Goal: Information Seeking & Learning: Learn about a topic

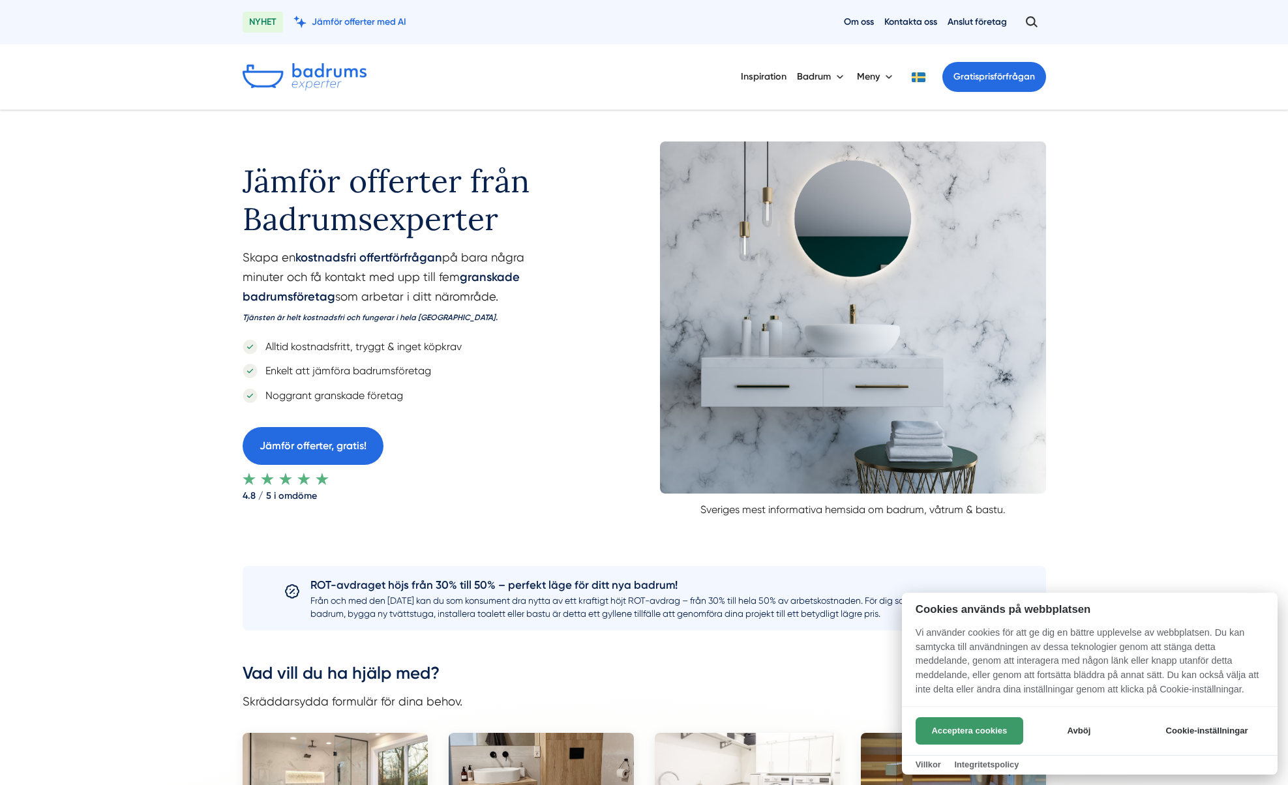
click at [953, 731] on button "Acceptera cookies" at bounding box center [970, 730] width 108 height 27
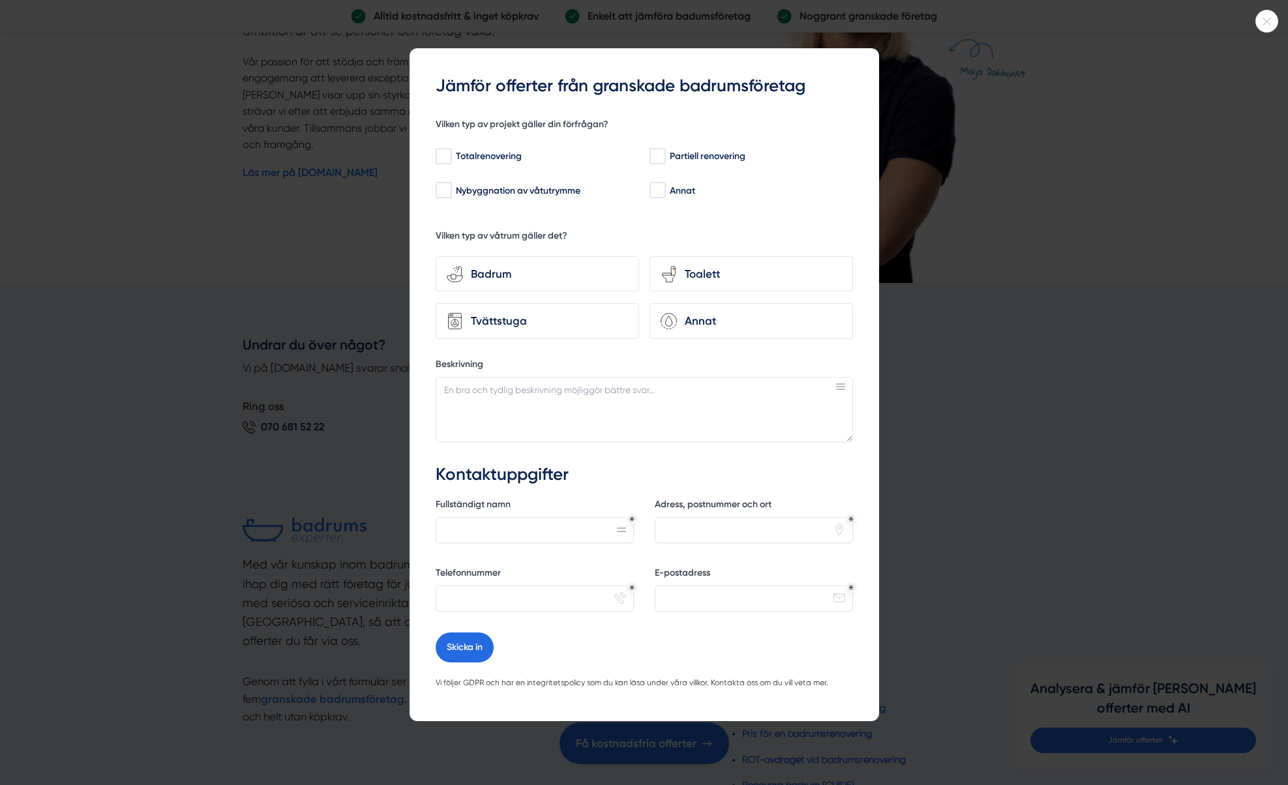
scroll to position [2747, 0]
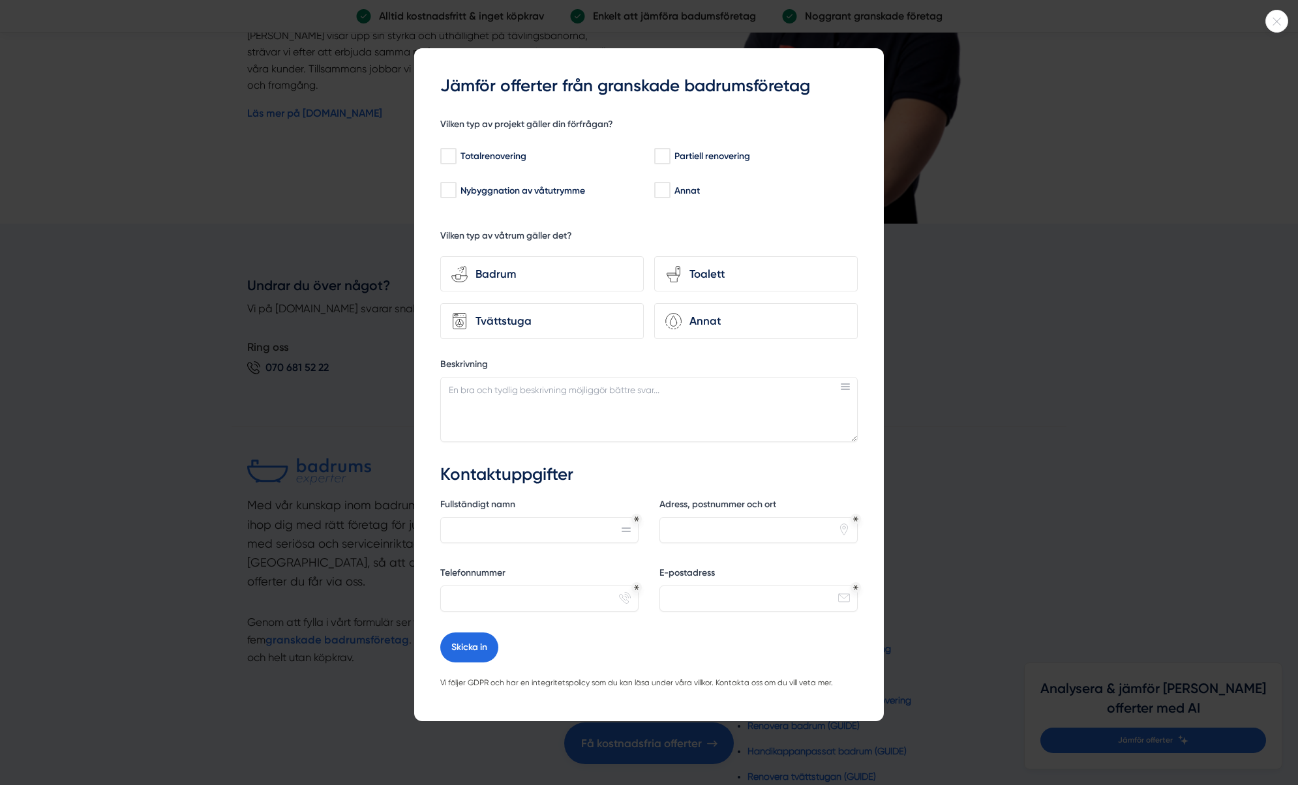
click at [1029, 211] on div at bounding box center [649, 392] width 1298 height 785
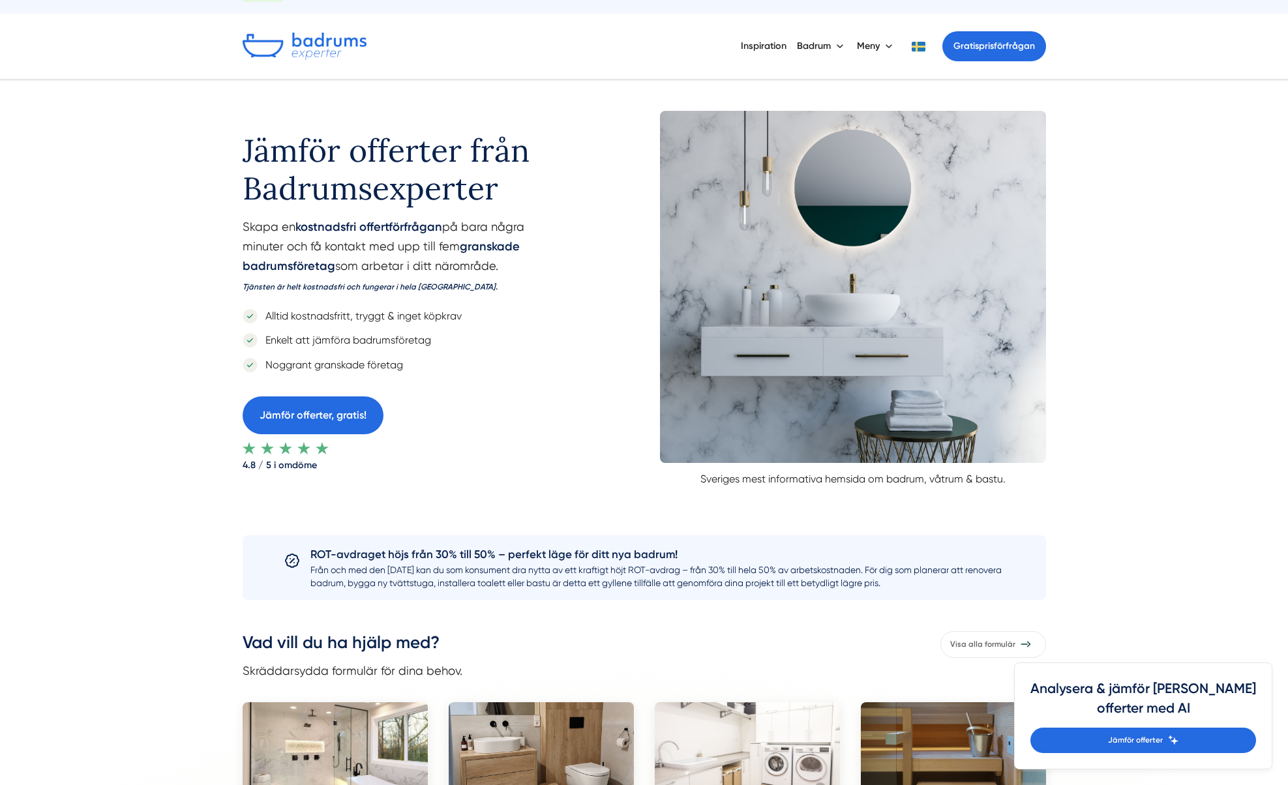
scroll to position [0, 0]
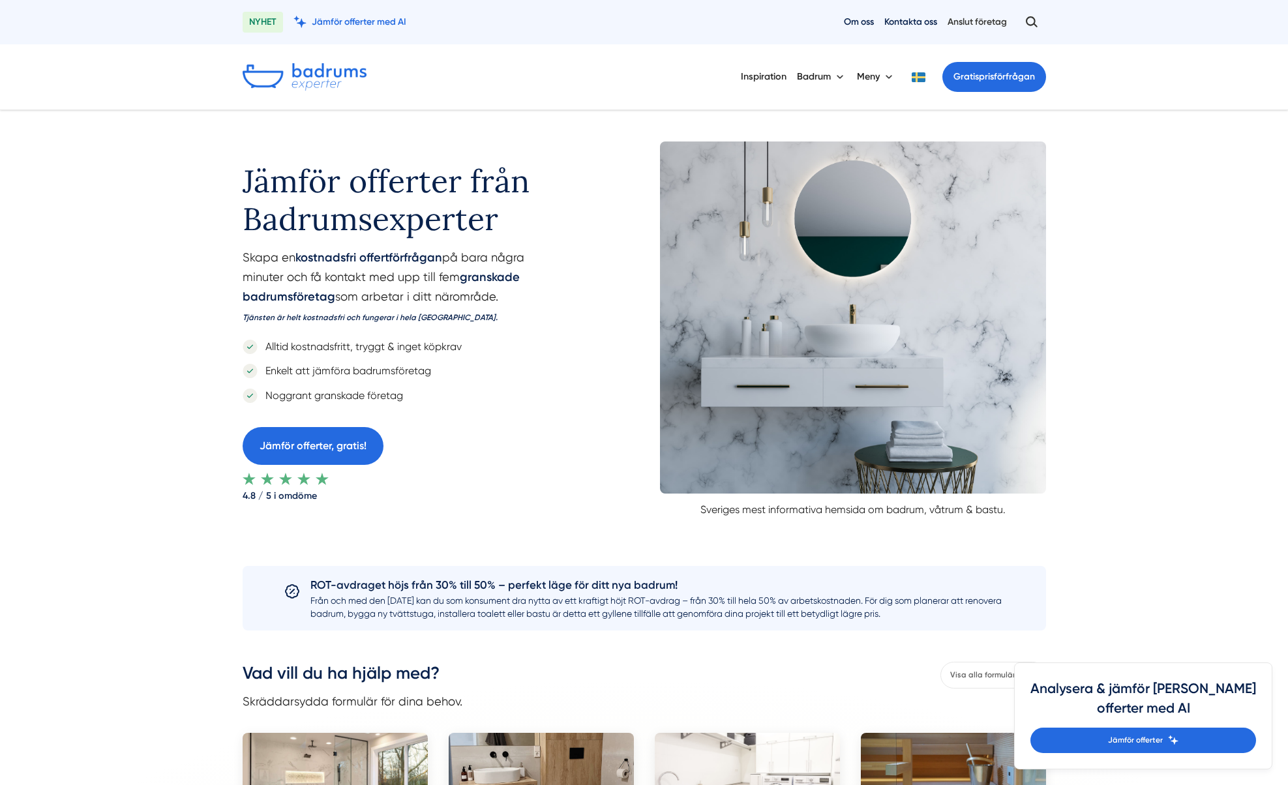
click at [968, 27] on link "Anslut företag" at bounding box center [977, 22] width 59 height 12
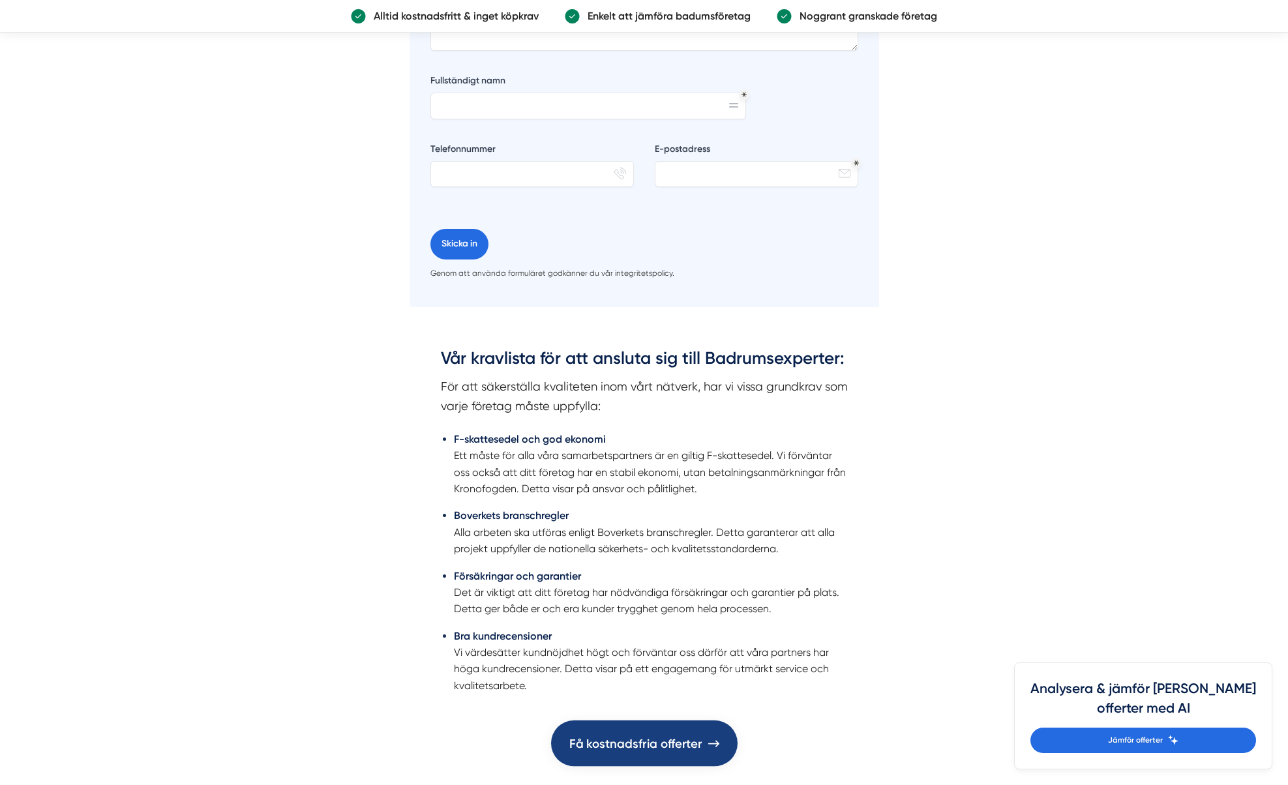
scroll to position [2814, 0]
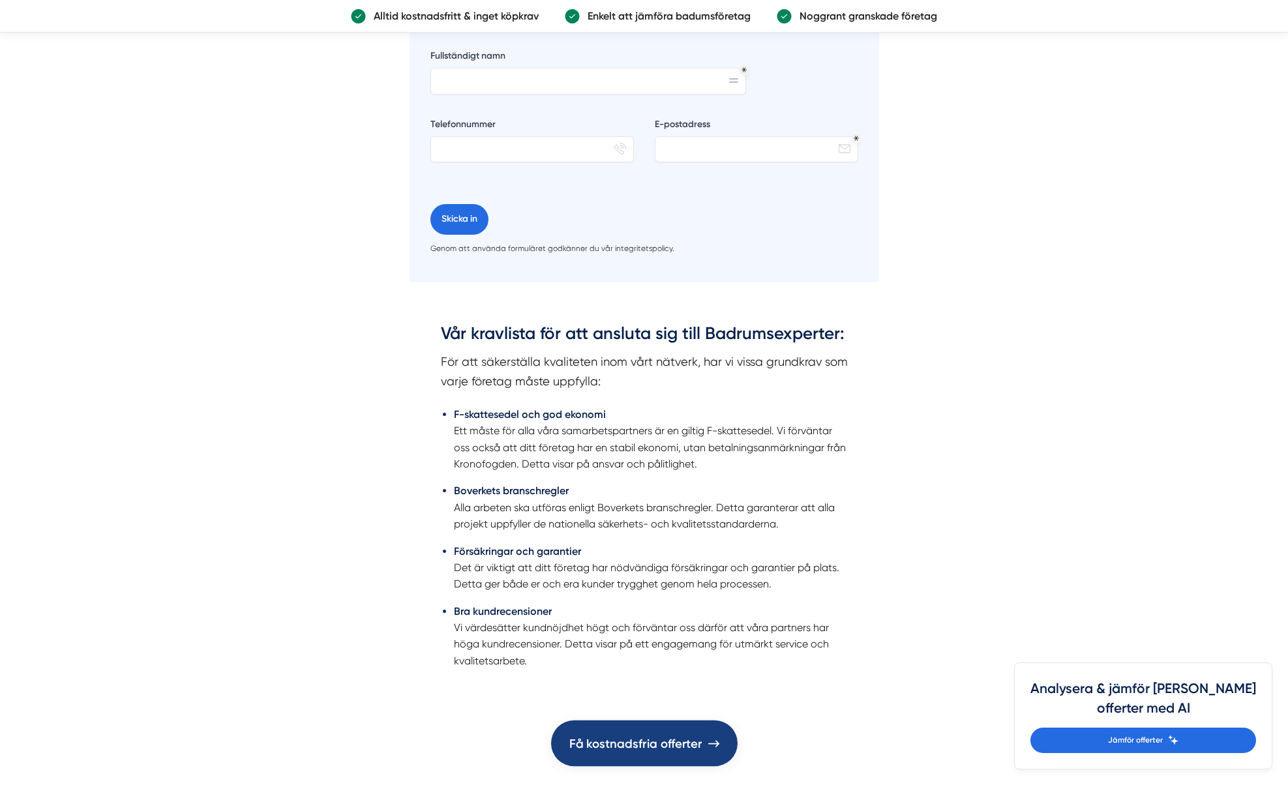
click at [641, 754] on link "Få kostnadsfria offerter" at bounding box center [644, 744] width 187 height 46
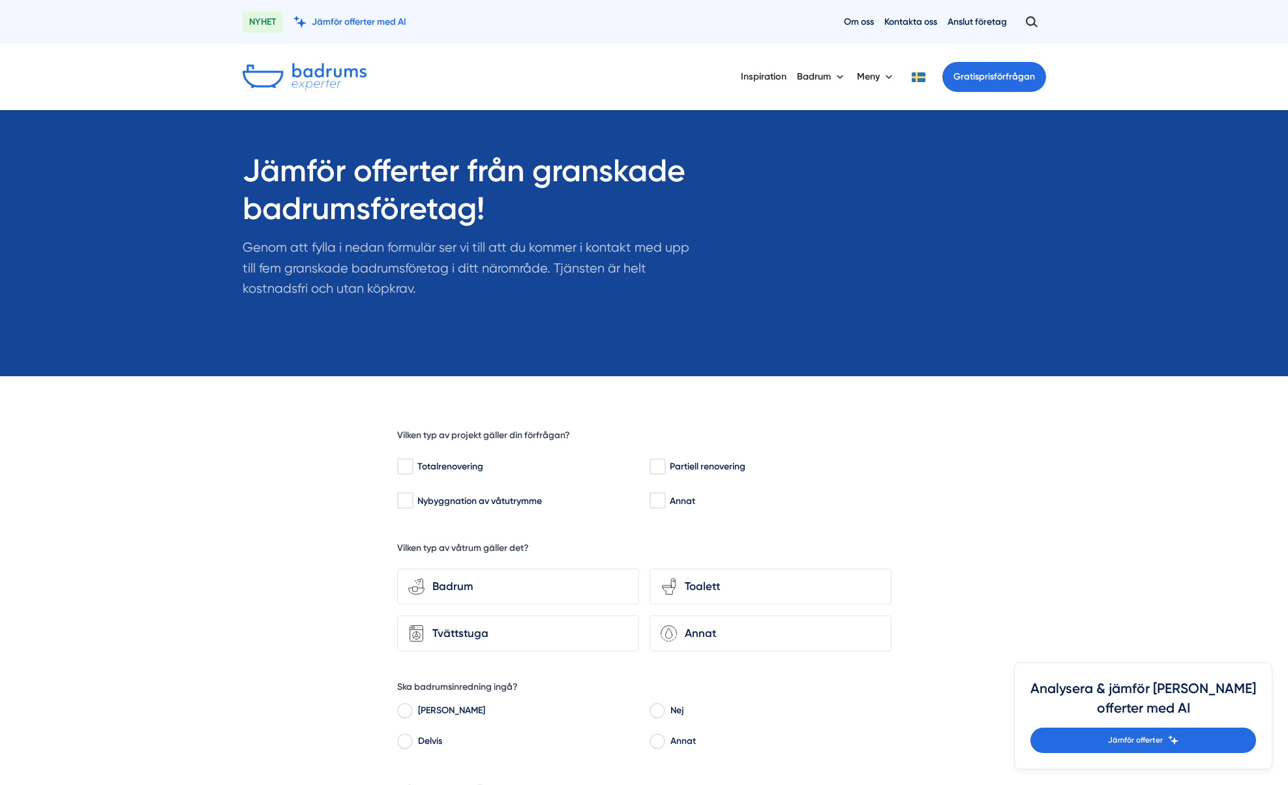
click at [319, 66] on img at bounding box center [305, 76] width 124 height 27
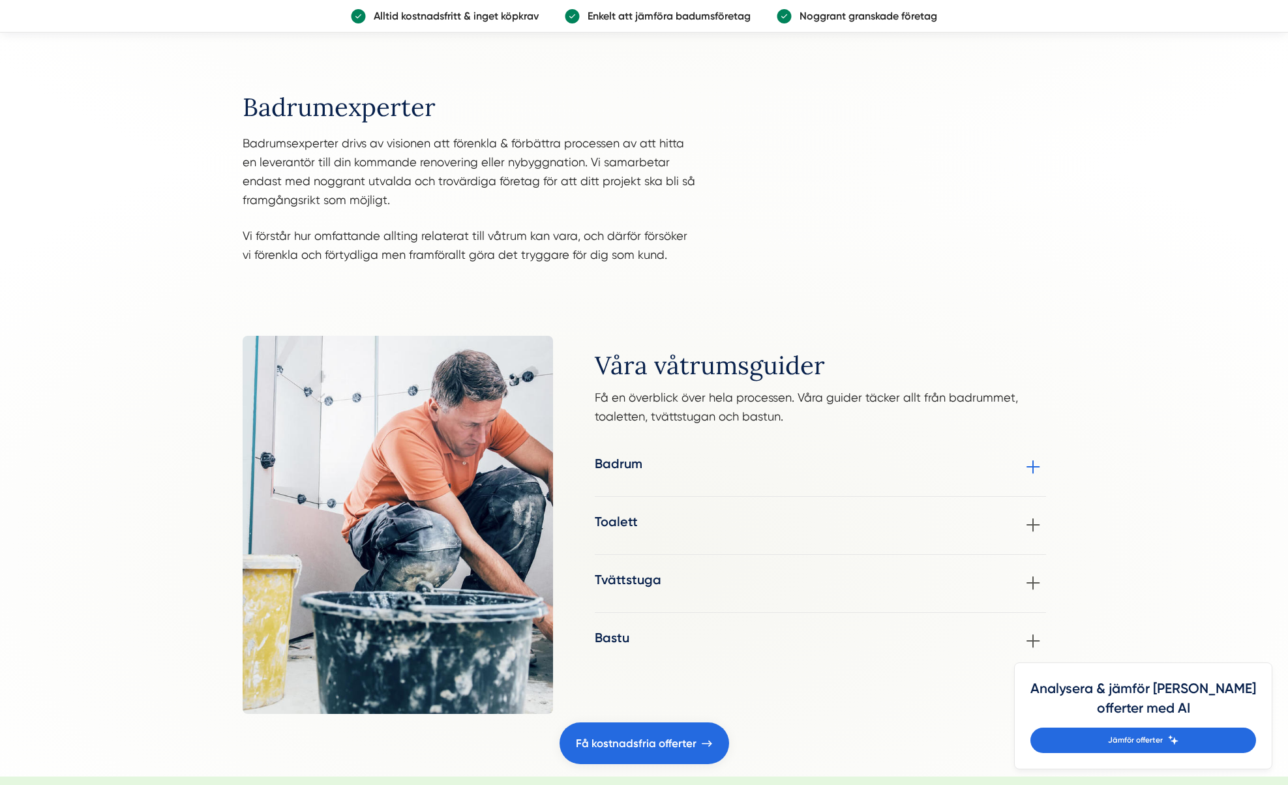
scroll to position [1353, 0]
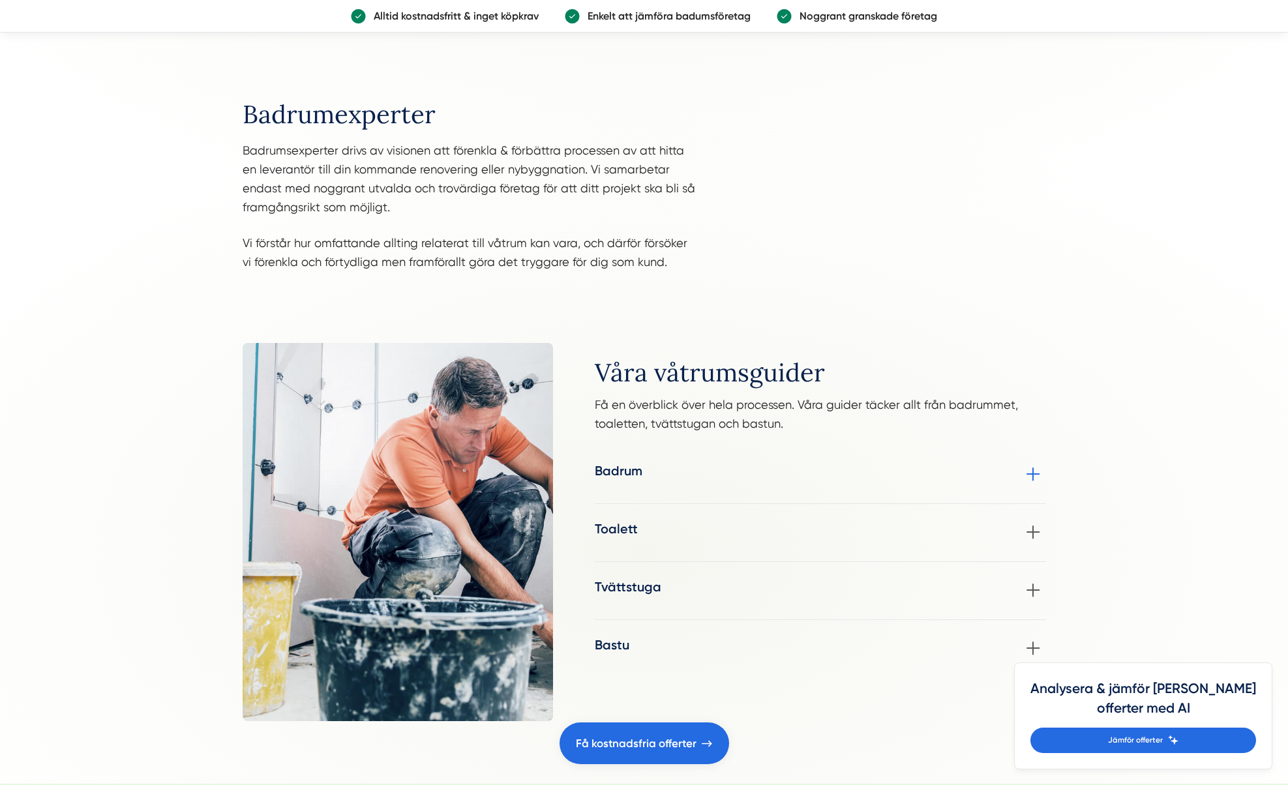
click at [1032, 479] on div "Badrum Om du överväger en badrumsrenovering men känner dig osäker på stil- och …" at bounding box center [820, 475] width 451 height 26
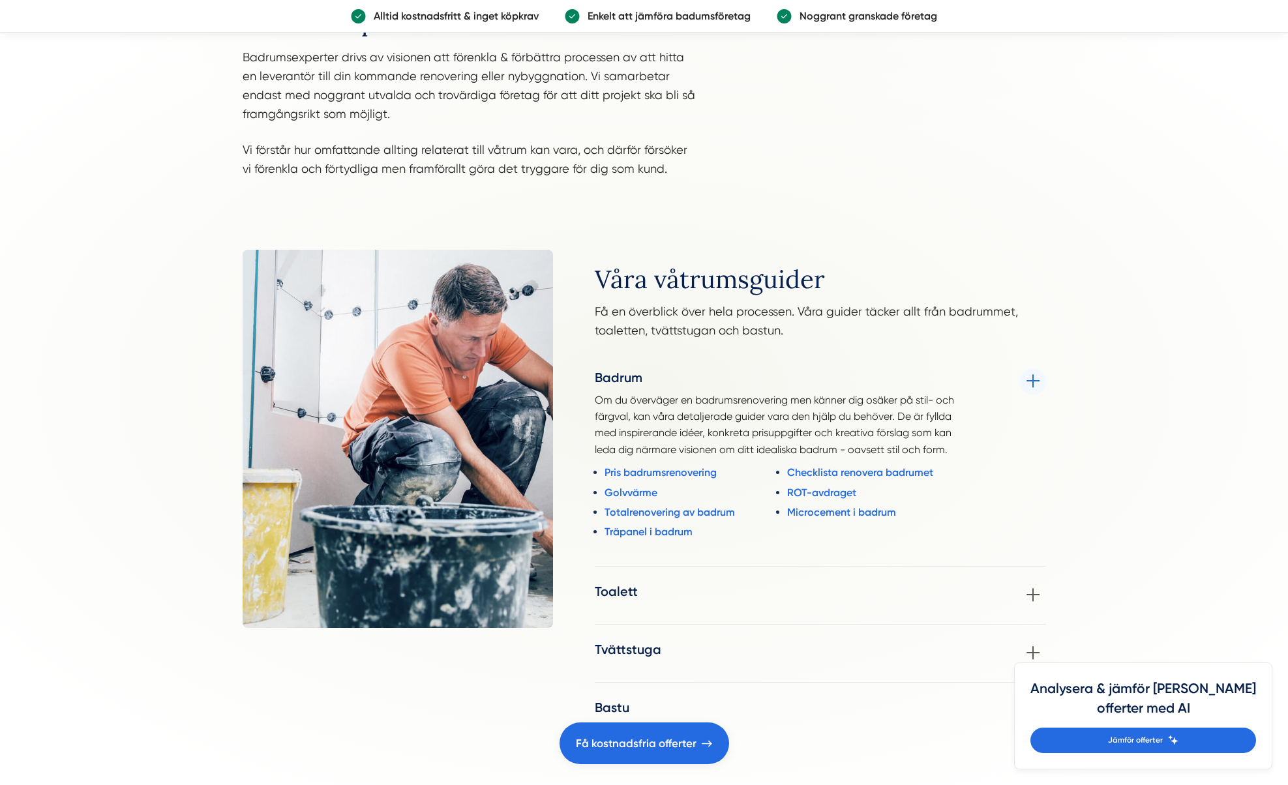
scroll to position [1474, 0]
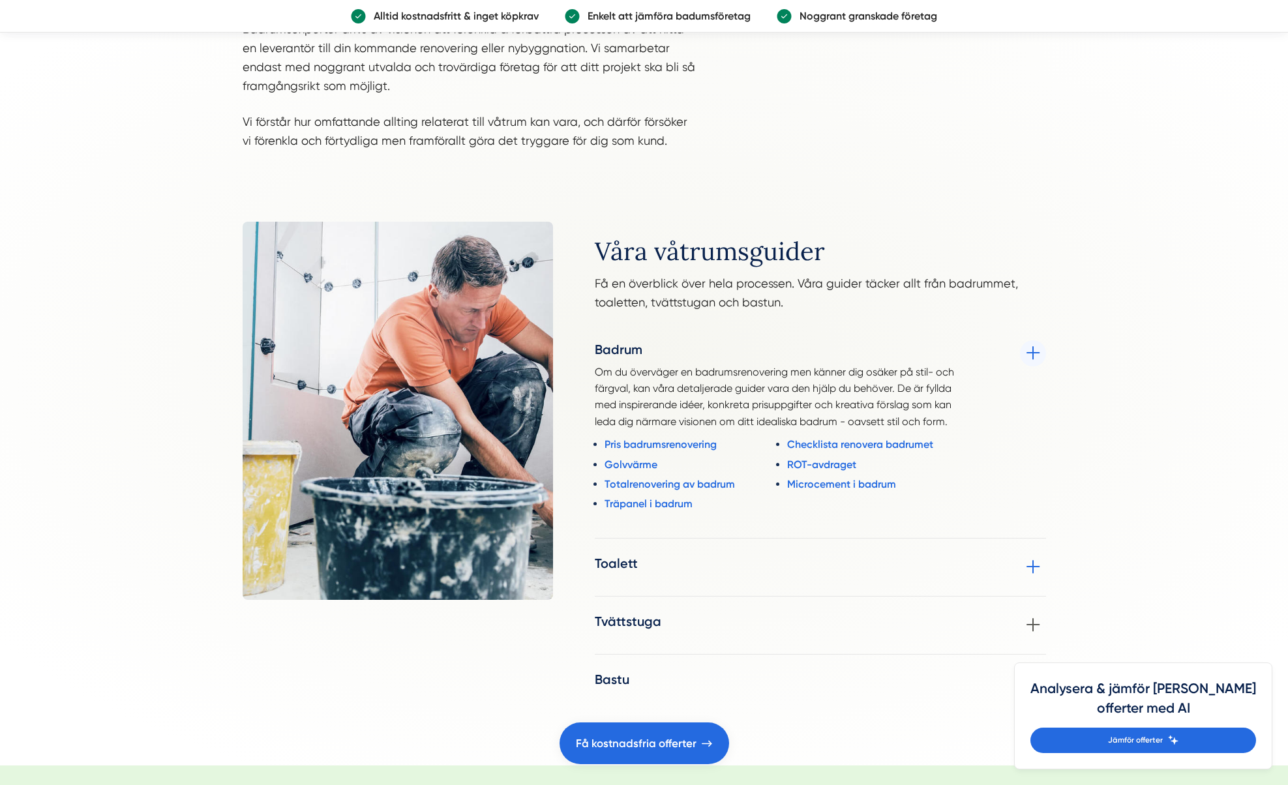
click at [633, 560] on h3 "Toalett" at bounding box center [616, 563] width 43 height 18
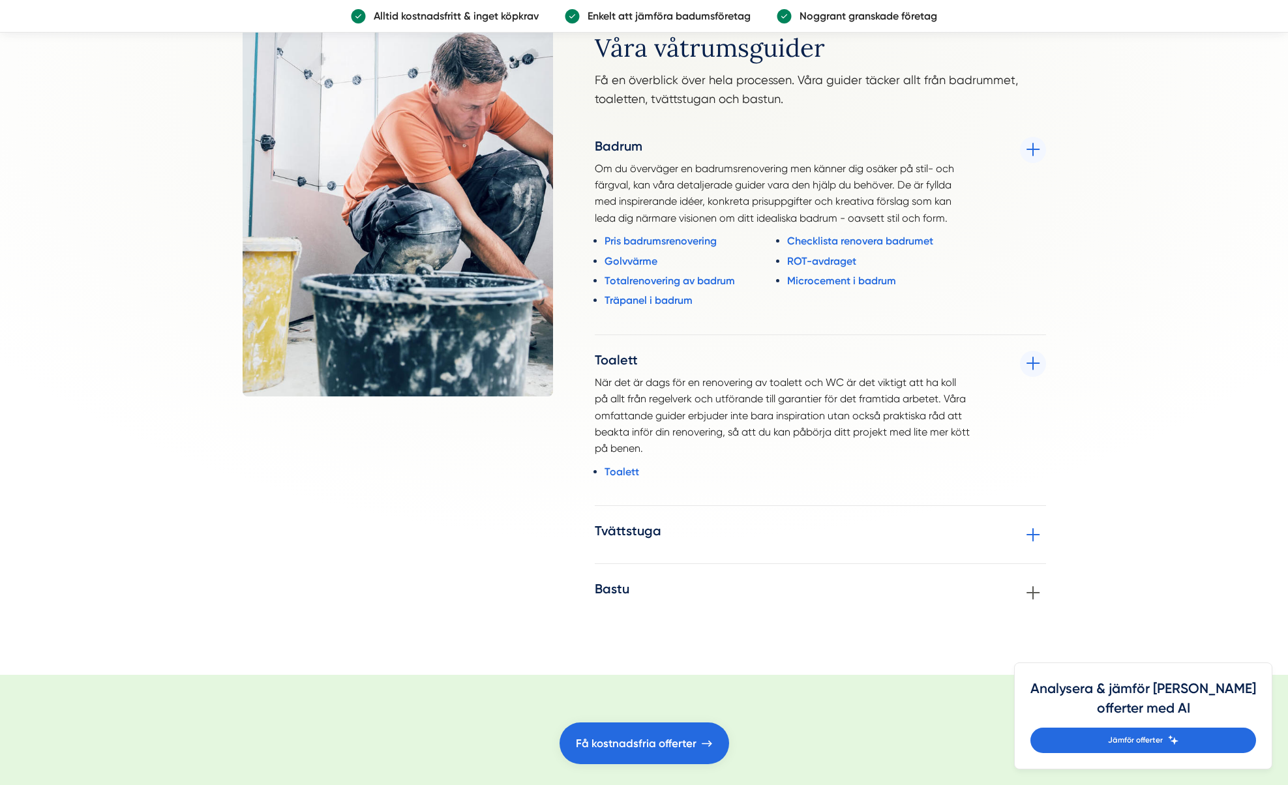
click at [639, 544] on div "Tvättstuga Planerar du att uppgradera din tvättstuga till ett mer inbjudande oc…" at bounding box center [820, 535] width 451 height 26
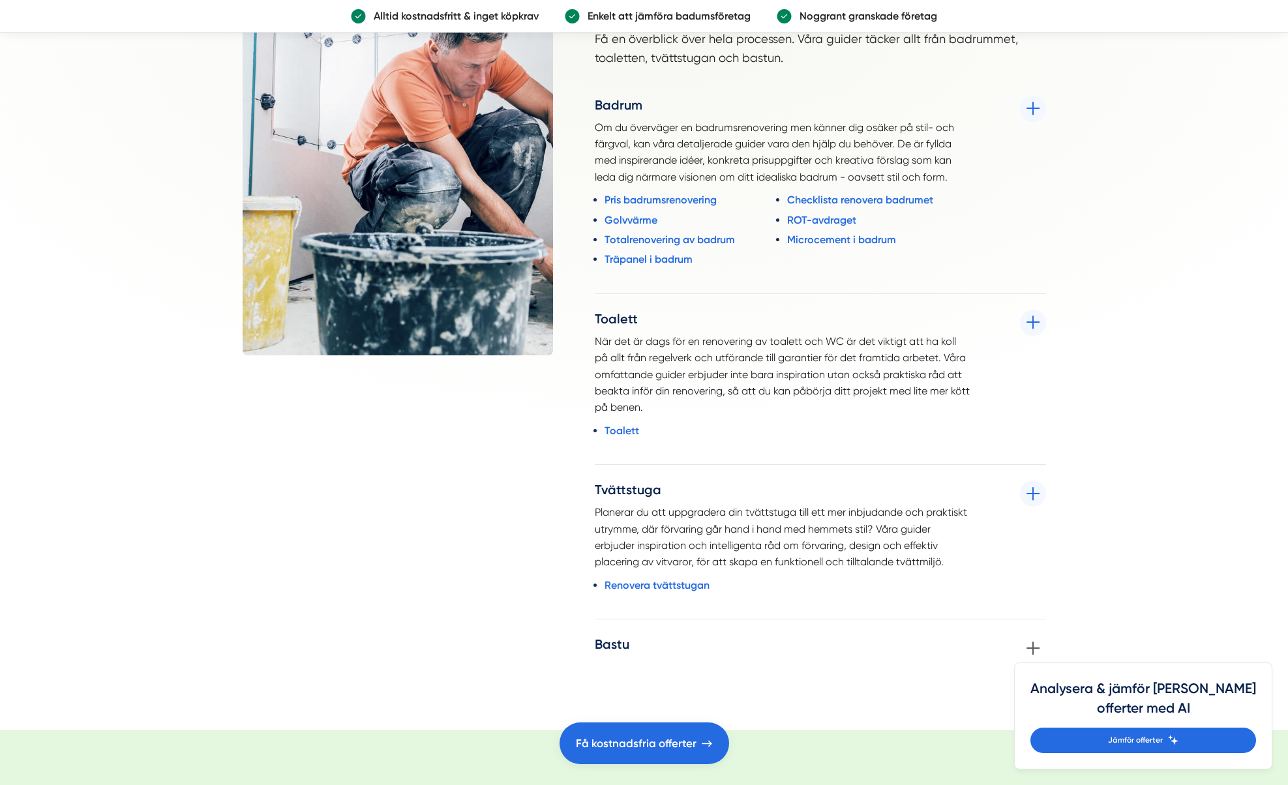
scroll to position [1809, 0]
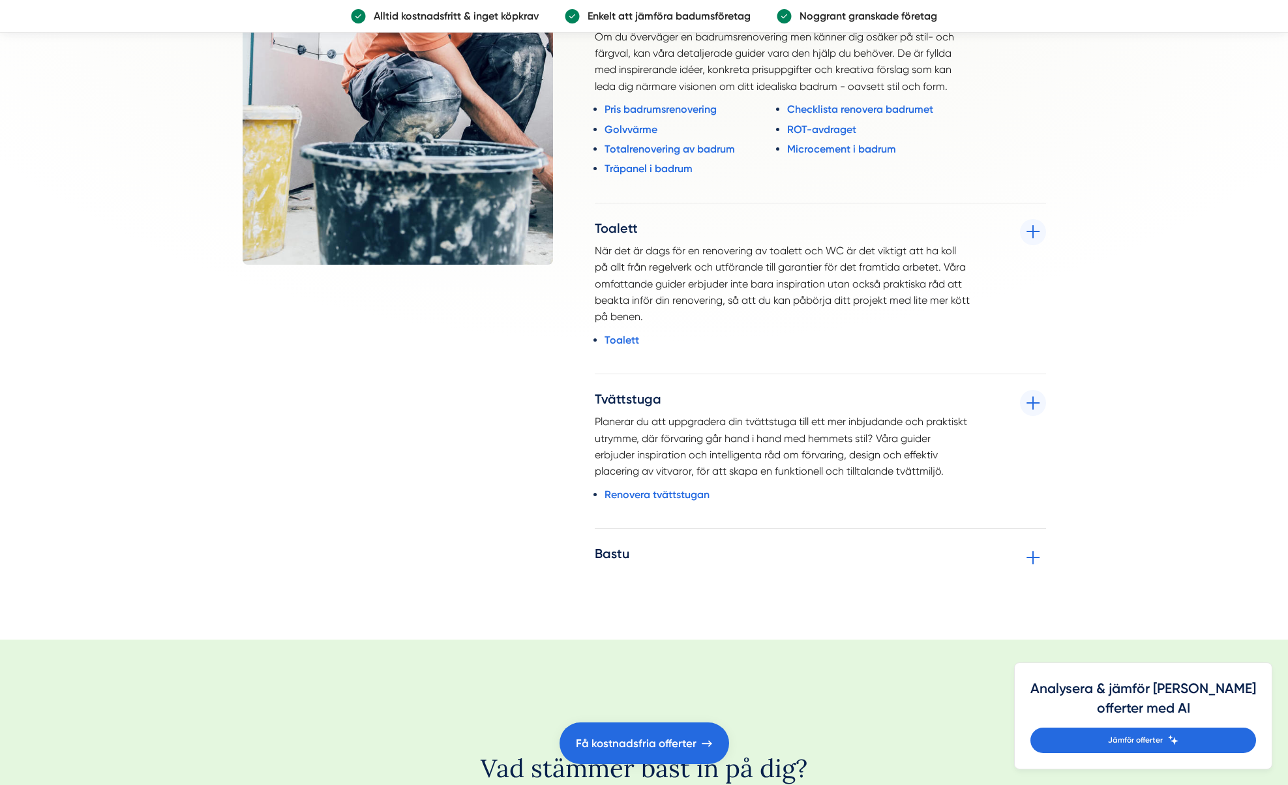
click at [646, 568] on div "Bastu Bastun erbjuder en underbar tillflyktsort för varm avkoppling enskilt ell…" at bounding box center [820, 558] width 451 height 26
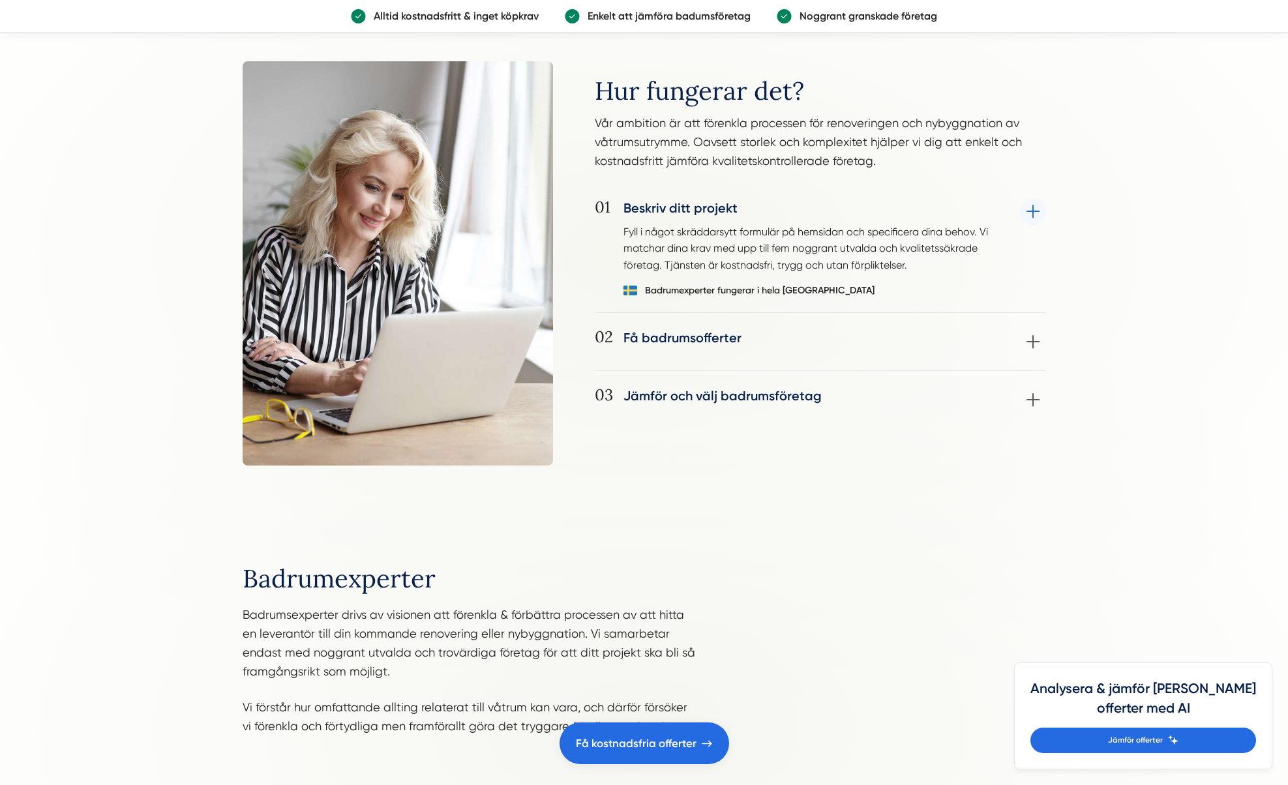
scroll to position [841, 0]
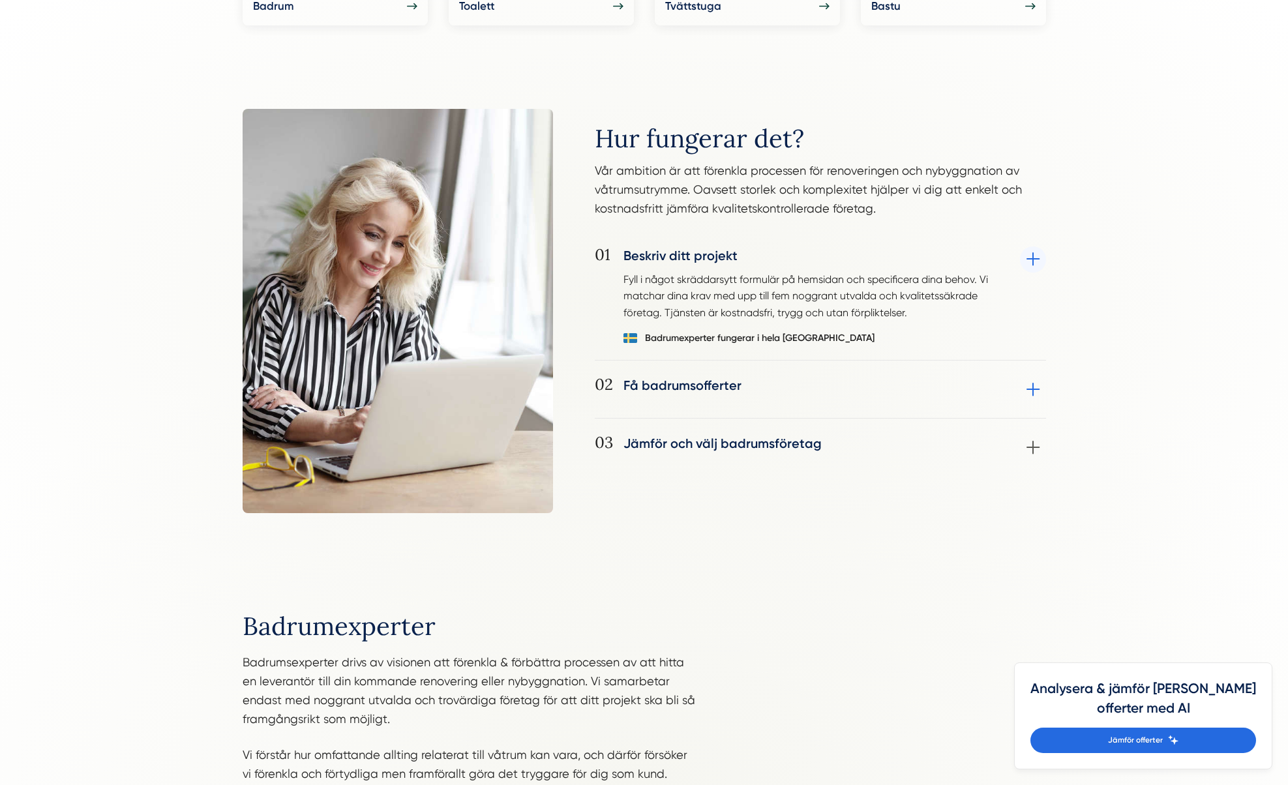
click at [669, 382] on div "02 Få badrumsofferter Utvalda badrumsföretag kontaktar dig vanligtvis inom 24-4…" at bounding box center [820, 397] width 451 height 42
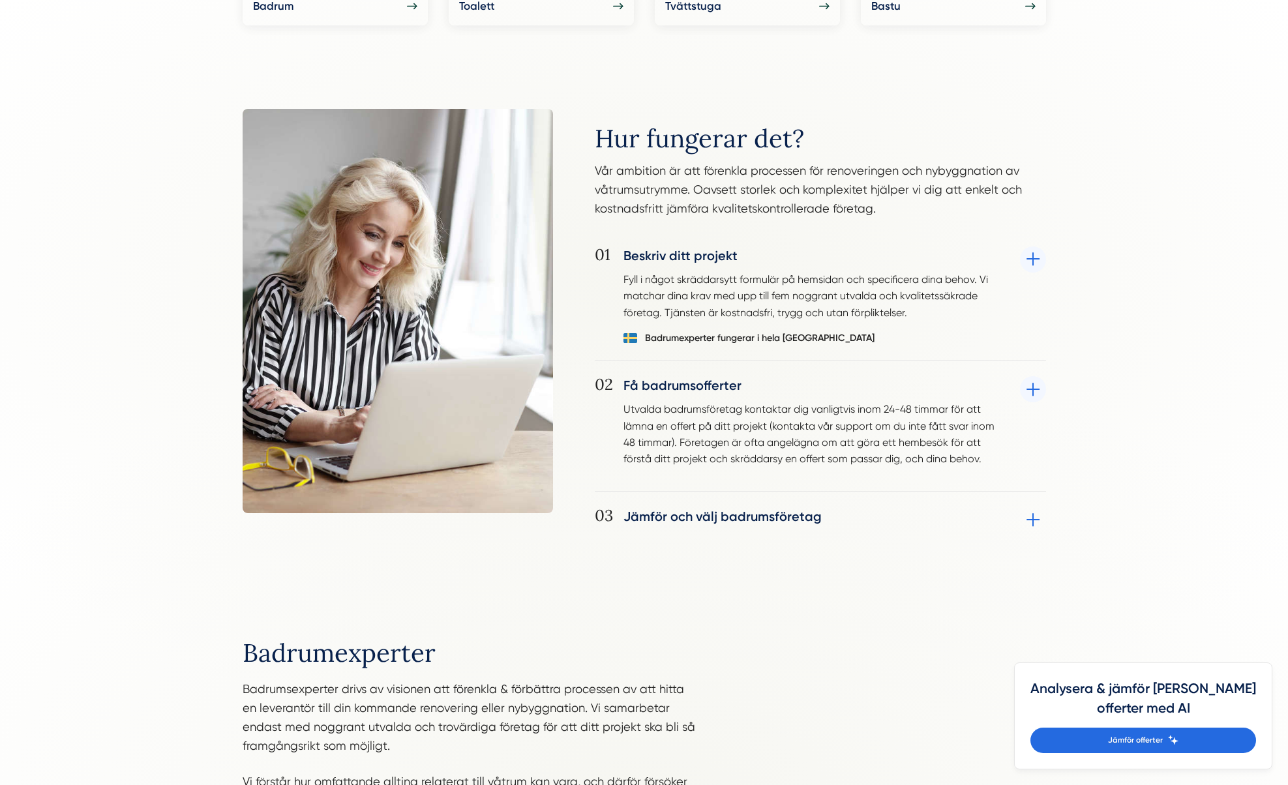
click at [698, 512] on div "03 Jämför och välj badrumsföretag Jämför mottagna offerter och välj det badrums…" at bounding box center [820, 520] width 451 height 26
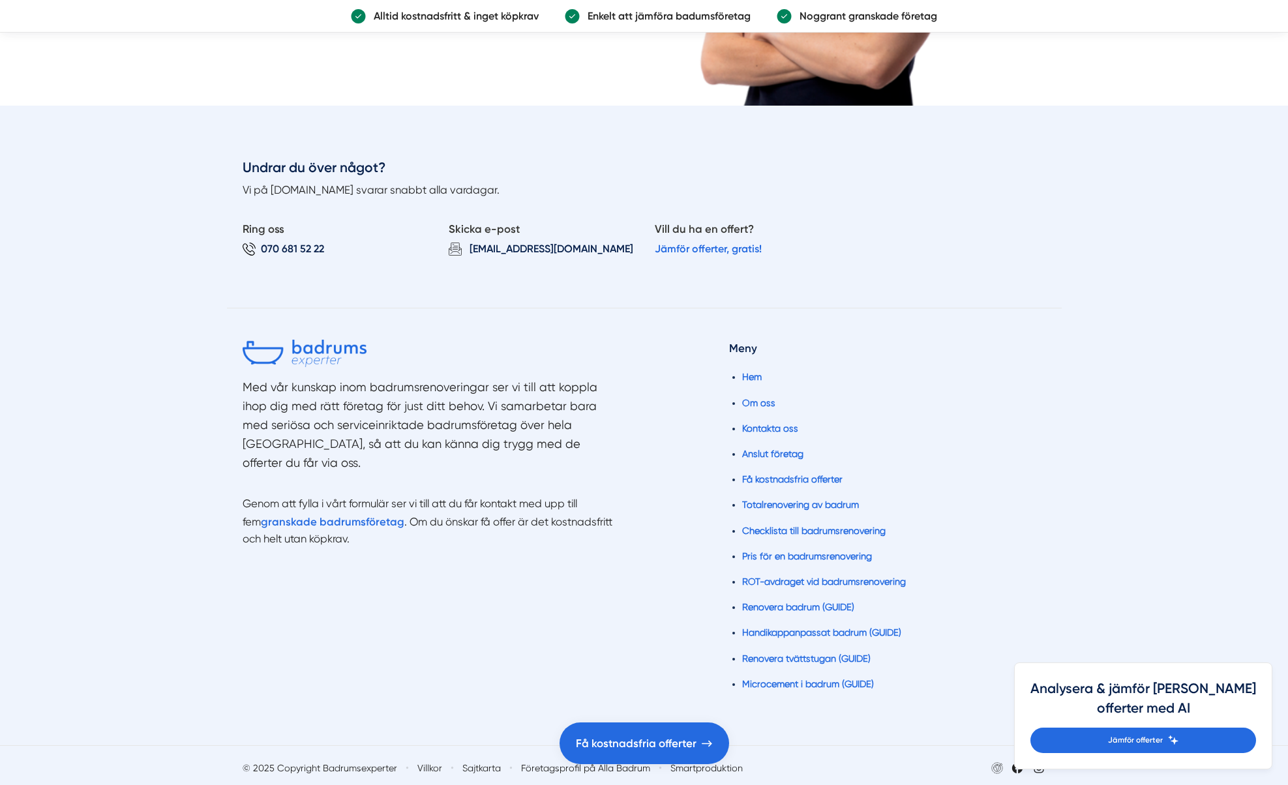
scroll to position [3358, 0]
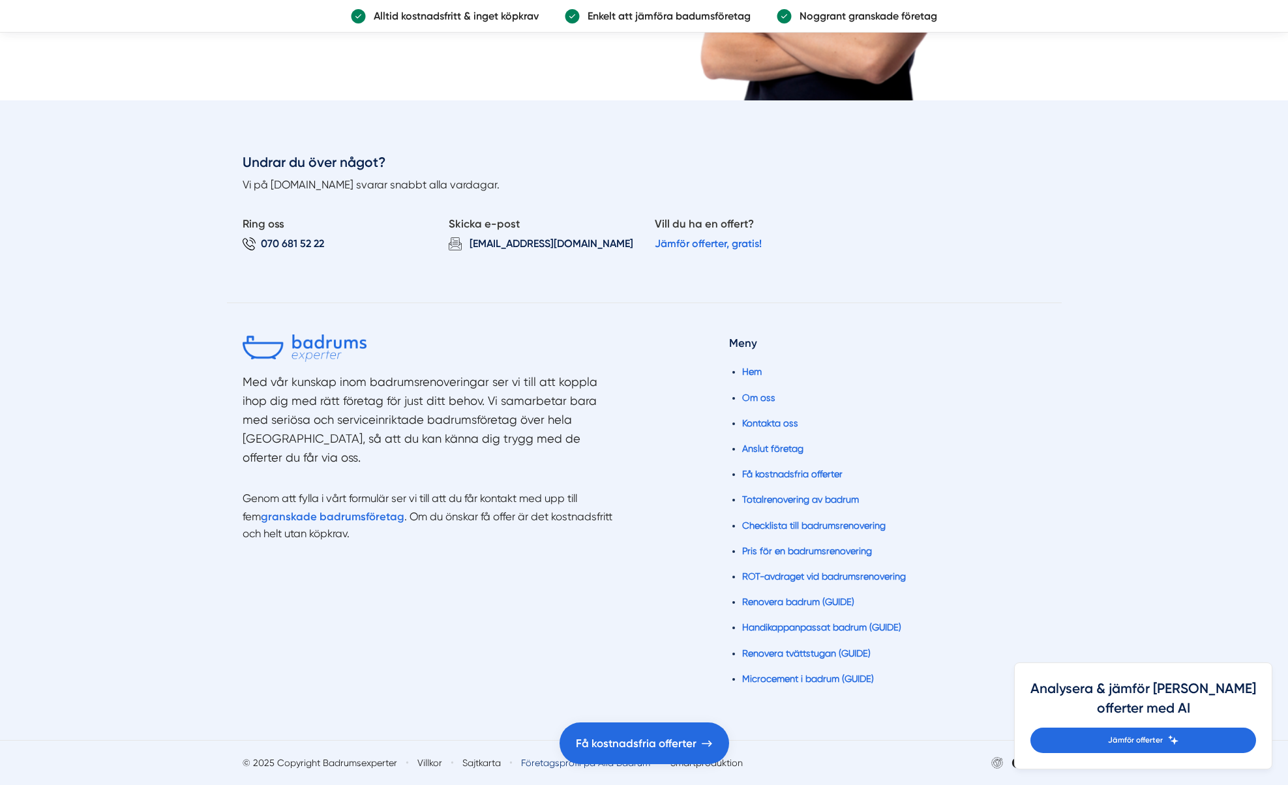
click at [533, 762] on link "Företagsprofil på Alla Badrum" at bounding box center [585, 763] width 129 height 13
copy link "Företagsprofil på Alla Badrum"
